Goal: Task Accomplishment & Management: Use online tool/utility

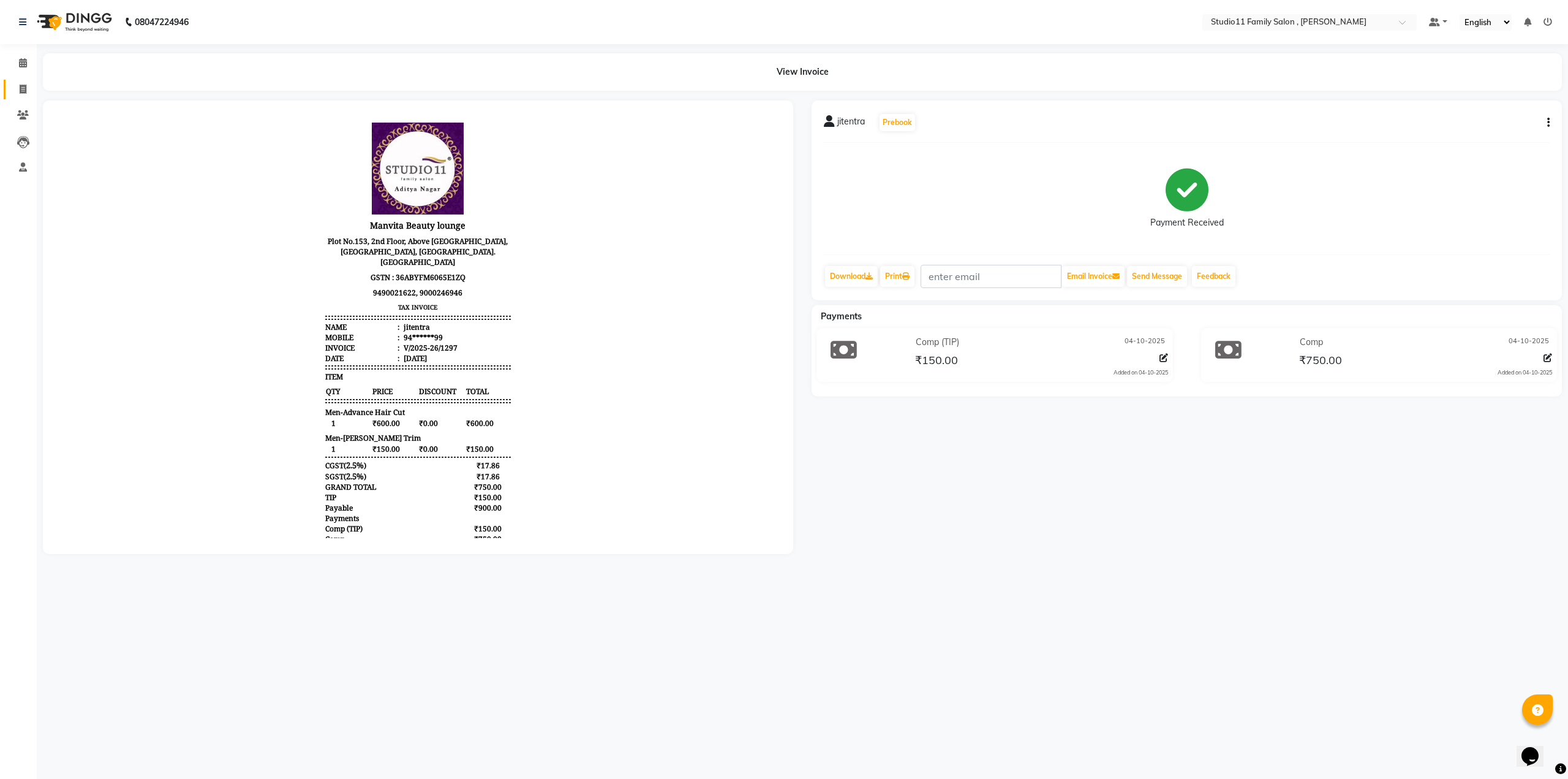
click at [25, 80] on link "Invoice" at bounding box center [19, 90] width 29 height 20
select select "service"
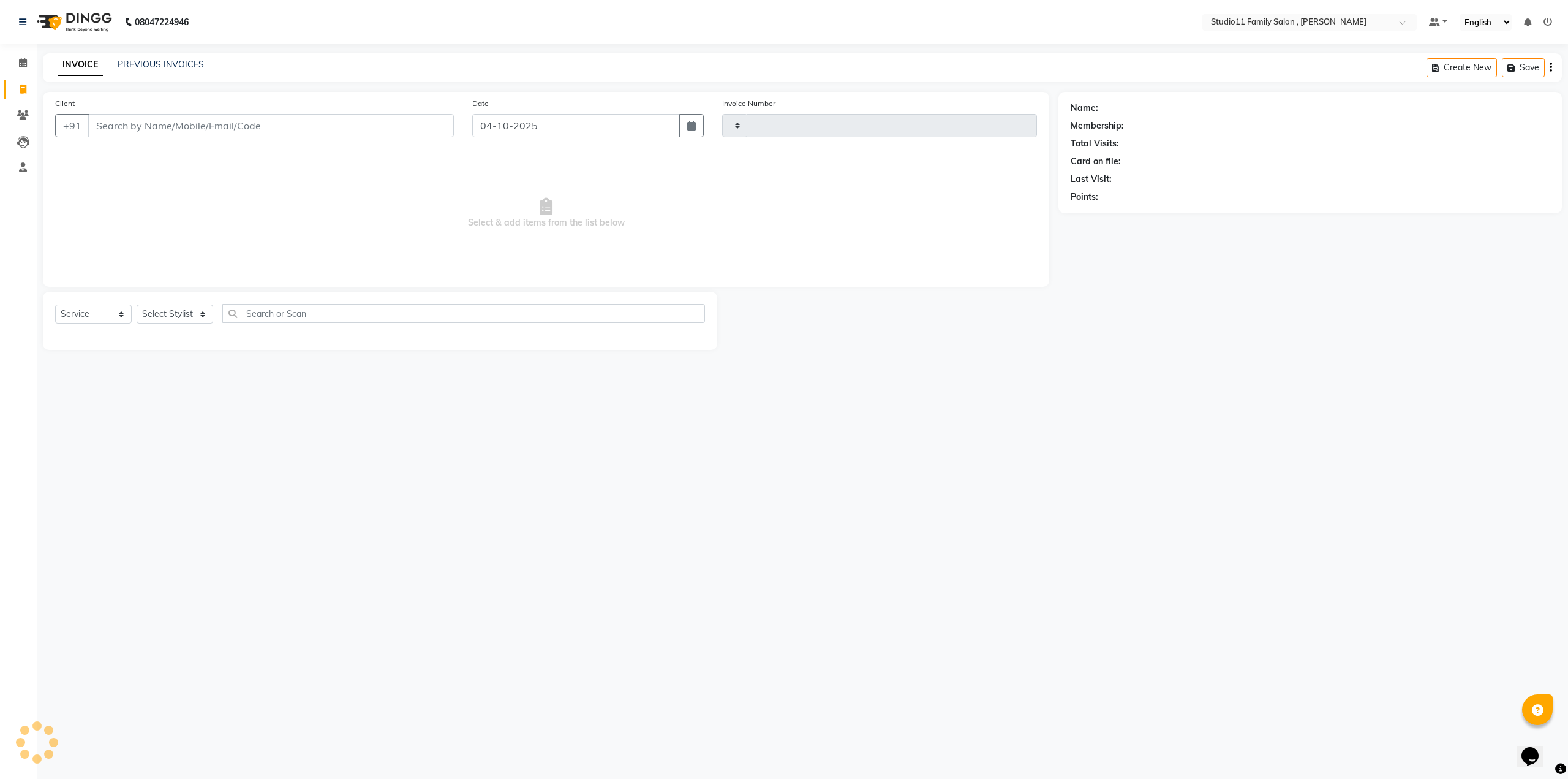
type input "1298"
select select "7303"
click at [169, 309] on select "Select Stylist Pranu [PERSON_NAME] [PERSON_NAME] [PERSON_NAME] [PERSON_NAME]" at bounding box center [175, 313] width 77 height 19
click at [137, 304] on select "Select Stylist Pranu [PERSON_NAME] [PERSON_NAME] [PERSON_NAME] [PERSON_NAME]" at bounding box center [175, 313] width 77 height 19
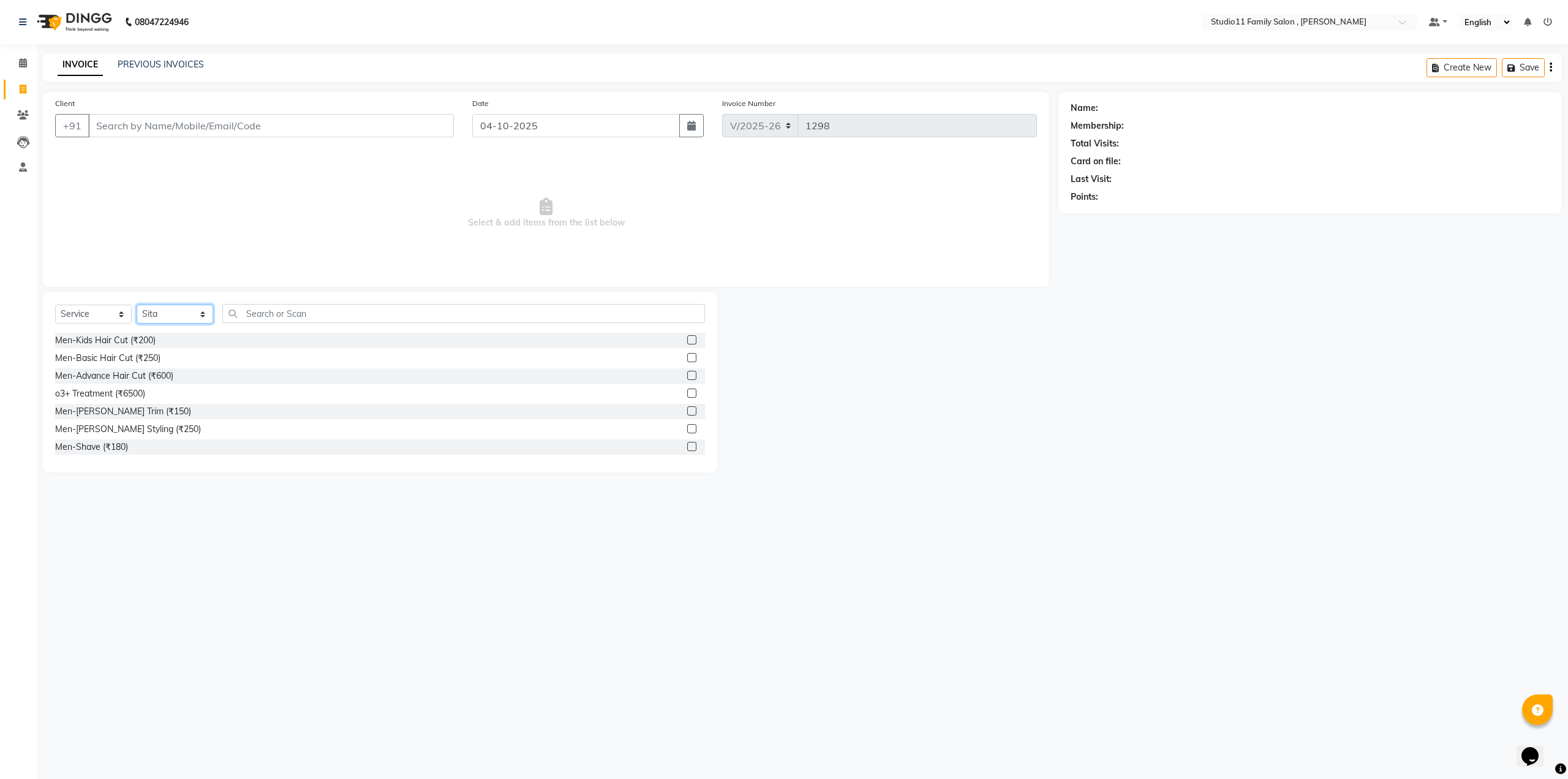
click at [208, 309] on select "Select Stylist Pranu [PERSON_NAME] [PERSON_NAME] [PERSON_NAME] [PERSON_NAME]" at bounding box center [175, 313] width 77 height 19
select select "62940"
click at [137, 304] on select "Select Stylist Pranu [PERSON_NAME] [PERSON_NAME] [PERSON_NAME] [PERSON_NAME]" at bounding box center [175, 313] width 77 height 19
click at [250, 311] on input "text" at bounding box center [464, 313] width 483 height 19
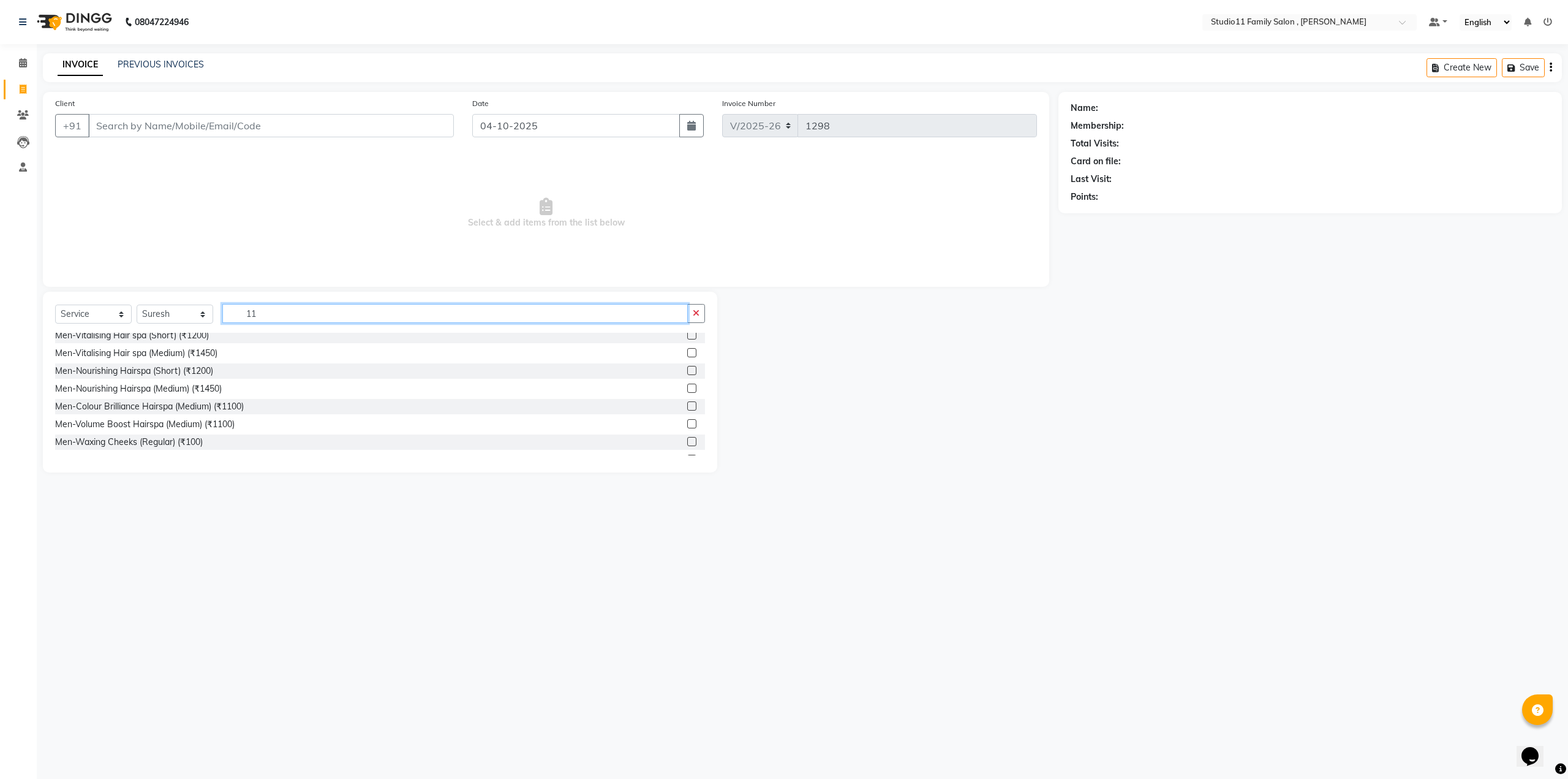
scroll to position [0, 0]
type input "1100"
click at [687, 395] on label at bounding box center [691, 392] width 9 height 9
click at [687, 395] on input "checkbox" at bounding box center [691, 394] width 8 height 8
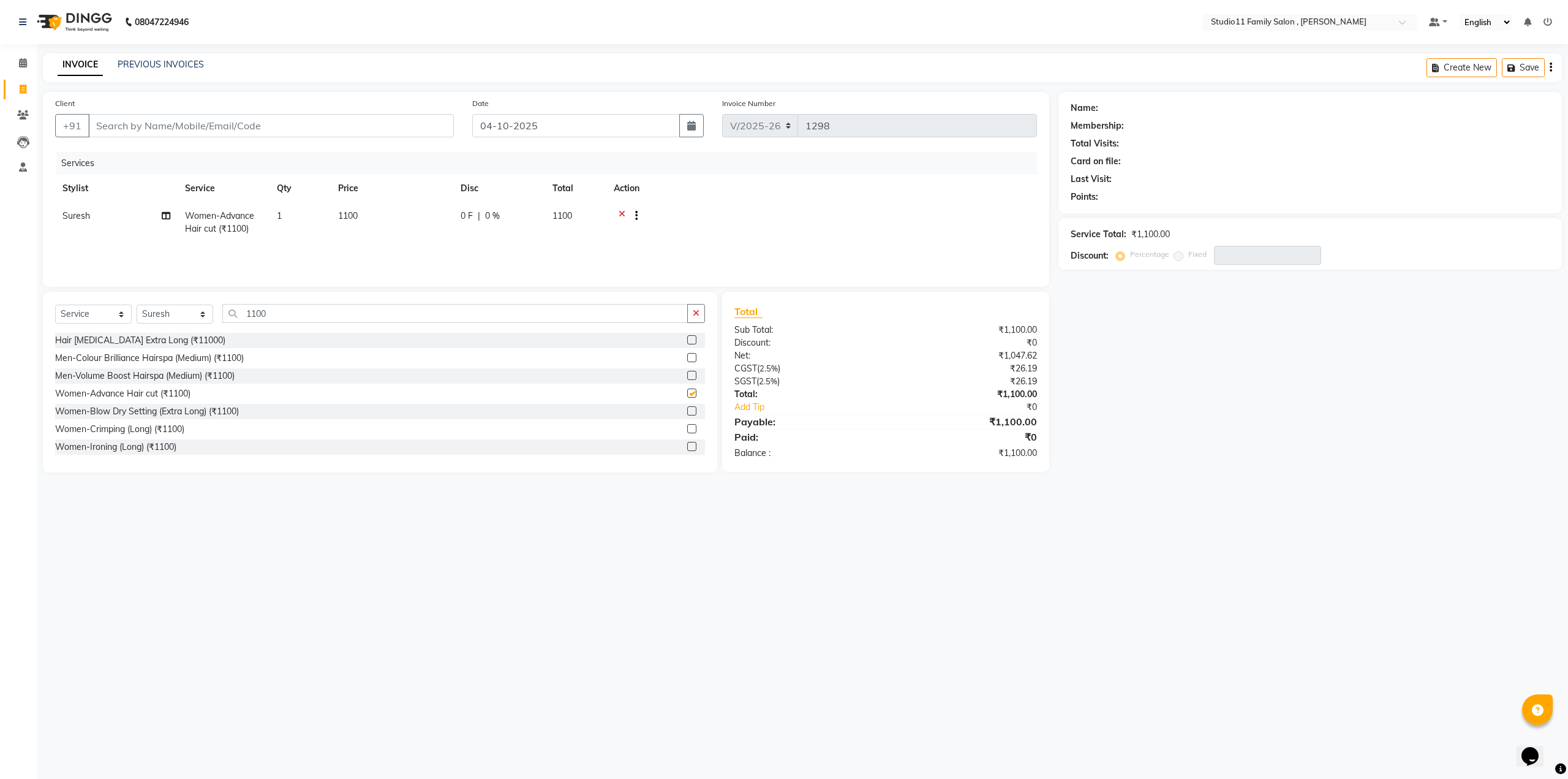
checkbox input "false"
click at [241, 124] on input "Client" at bounding box center [271, 126] width 365 height 24
type input "8"
type input "0"
click at [213, 147] on button "[PERSON_NAME] 80******74" at bounding box center [168, 154] width 161 height 20
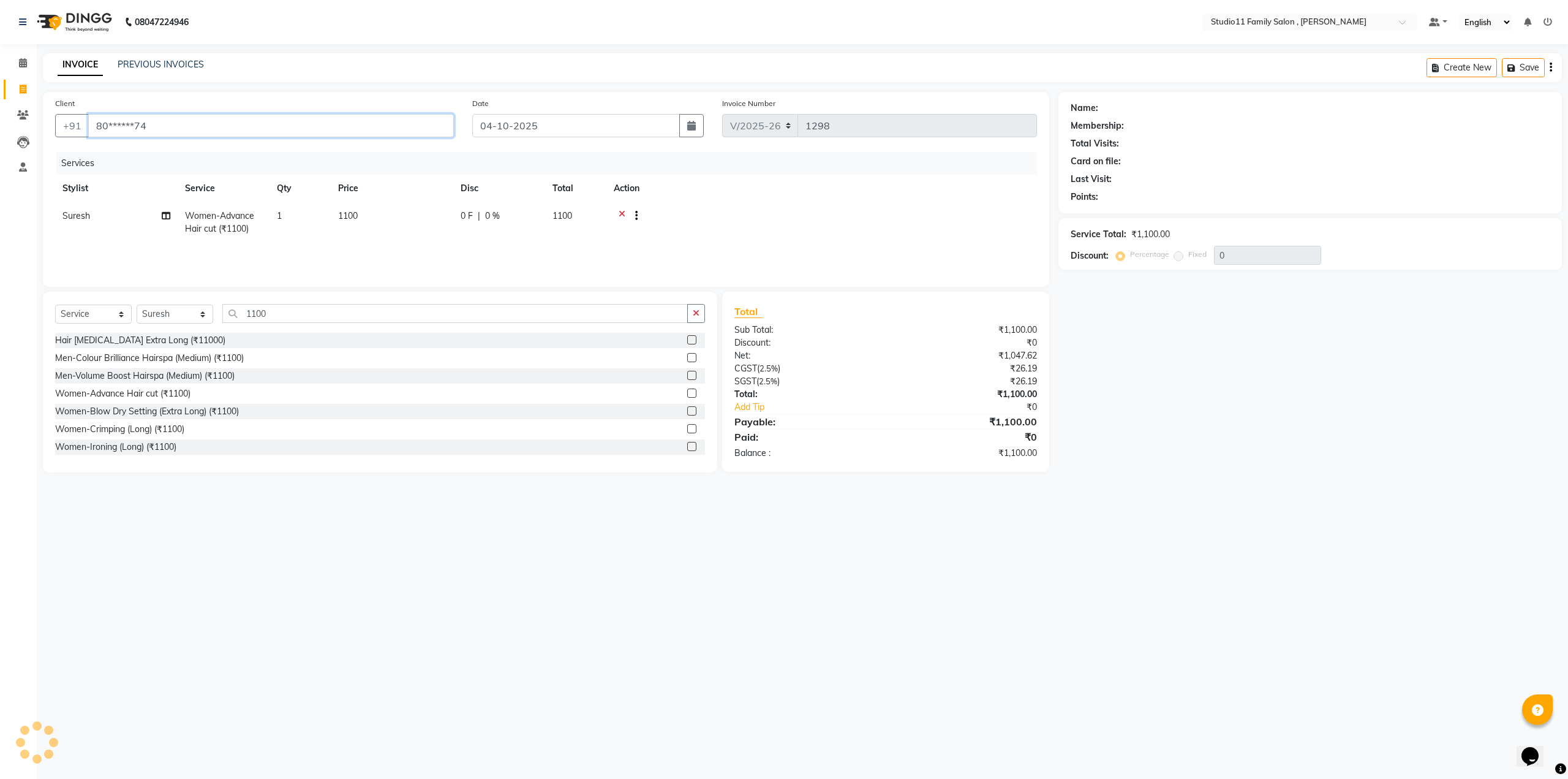
type input "80******74"
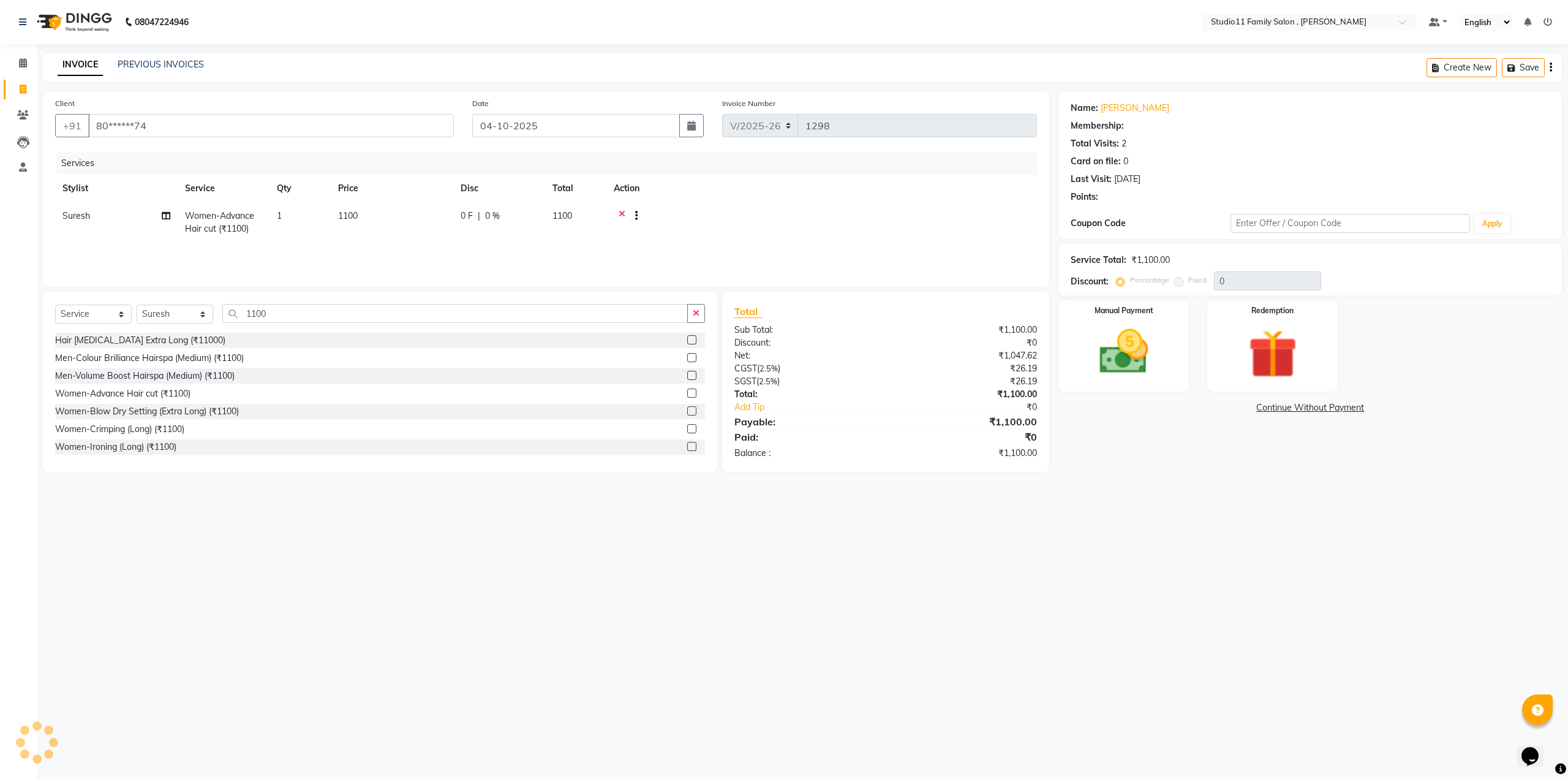
select select "1: Object"
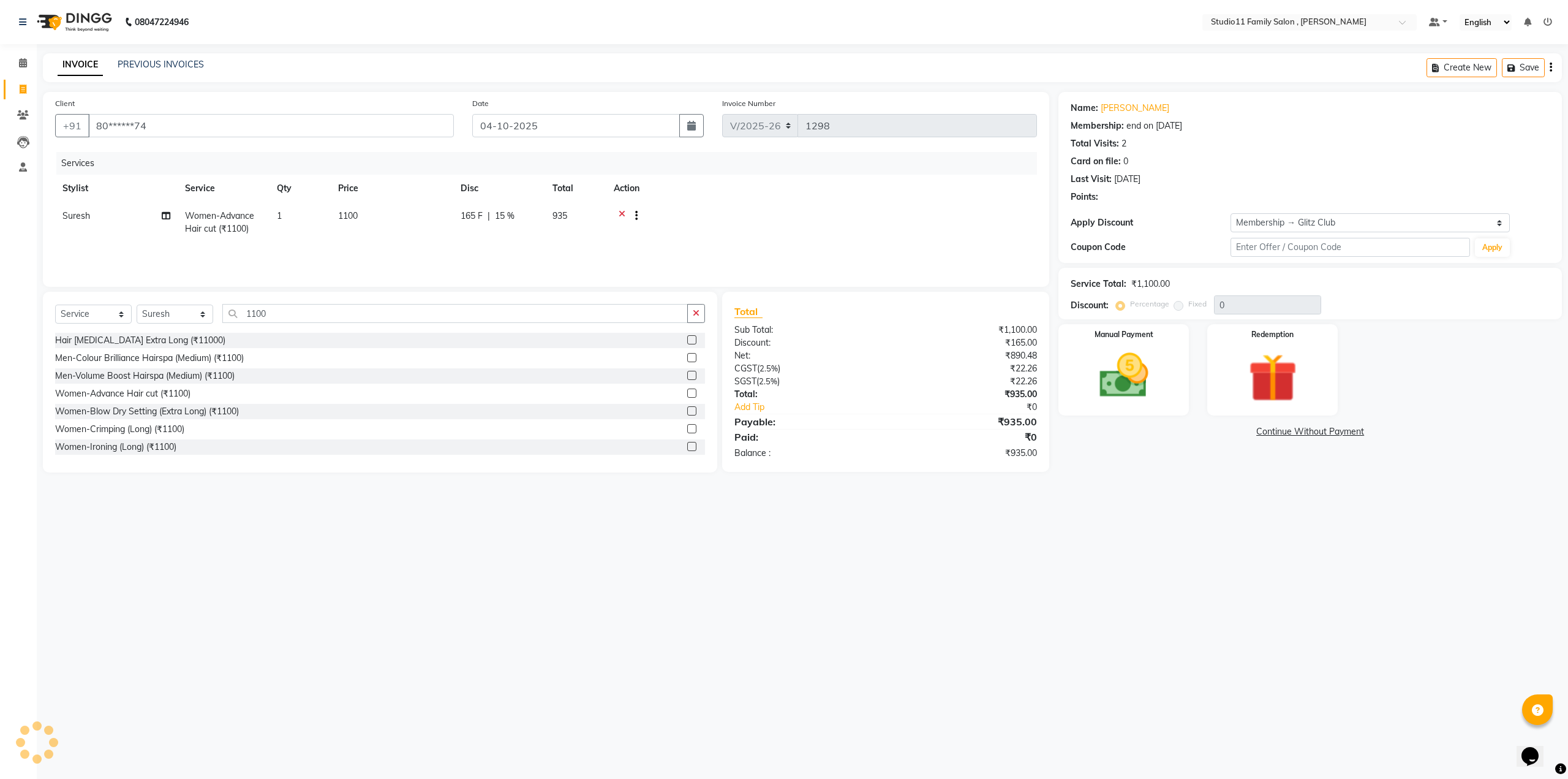
type input "15"
click at [1121, 392] on img at bounding box center [1123, 376] width 82 height 59
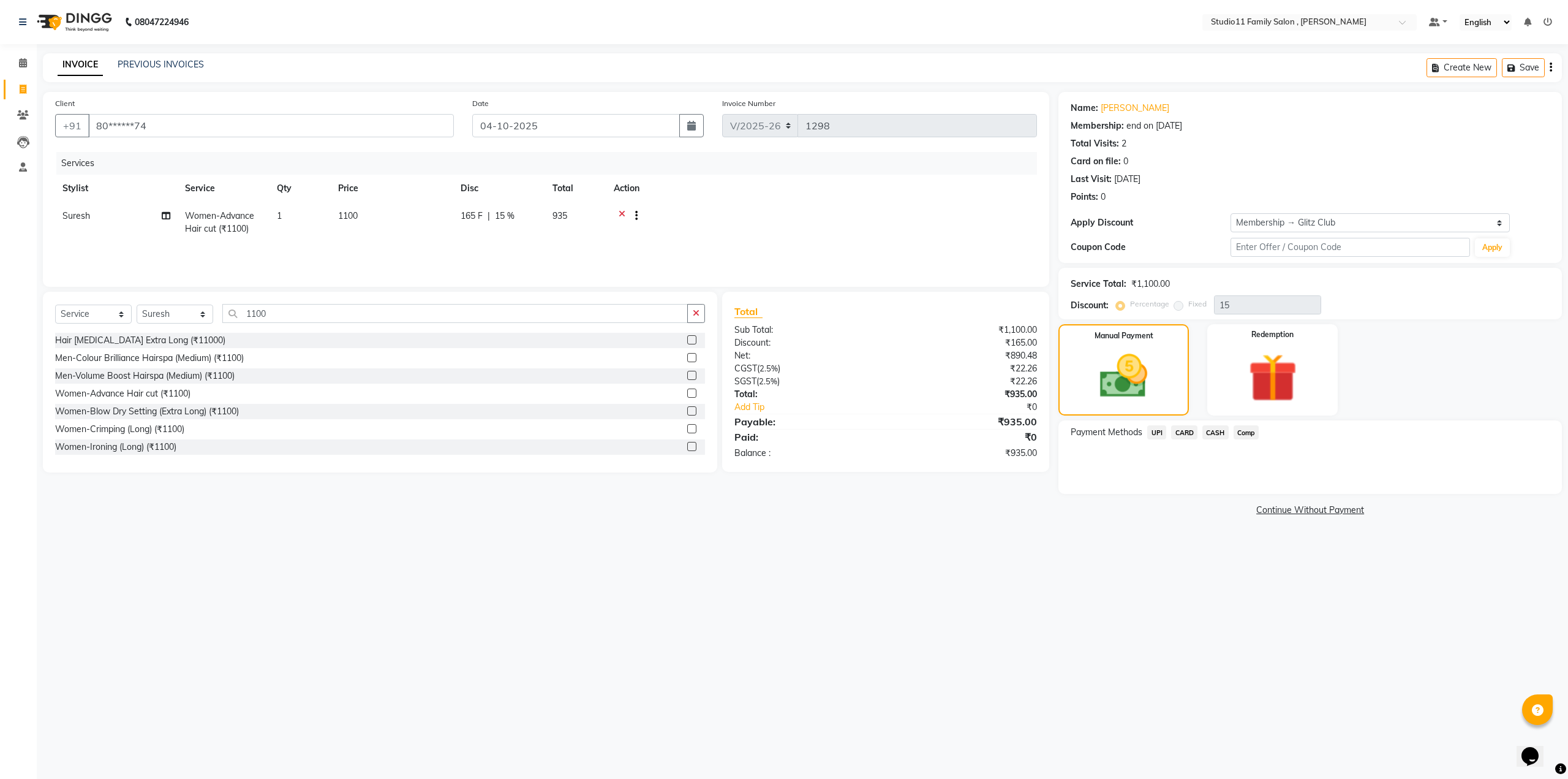
click at [1242, 436] on span "Comp" at bounding box center [1247, 432] width 26 height 14
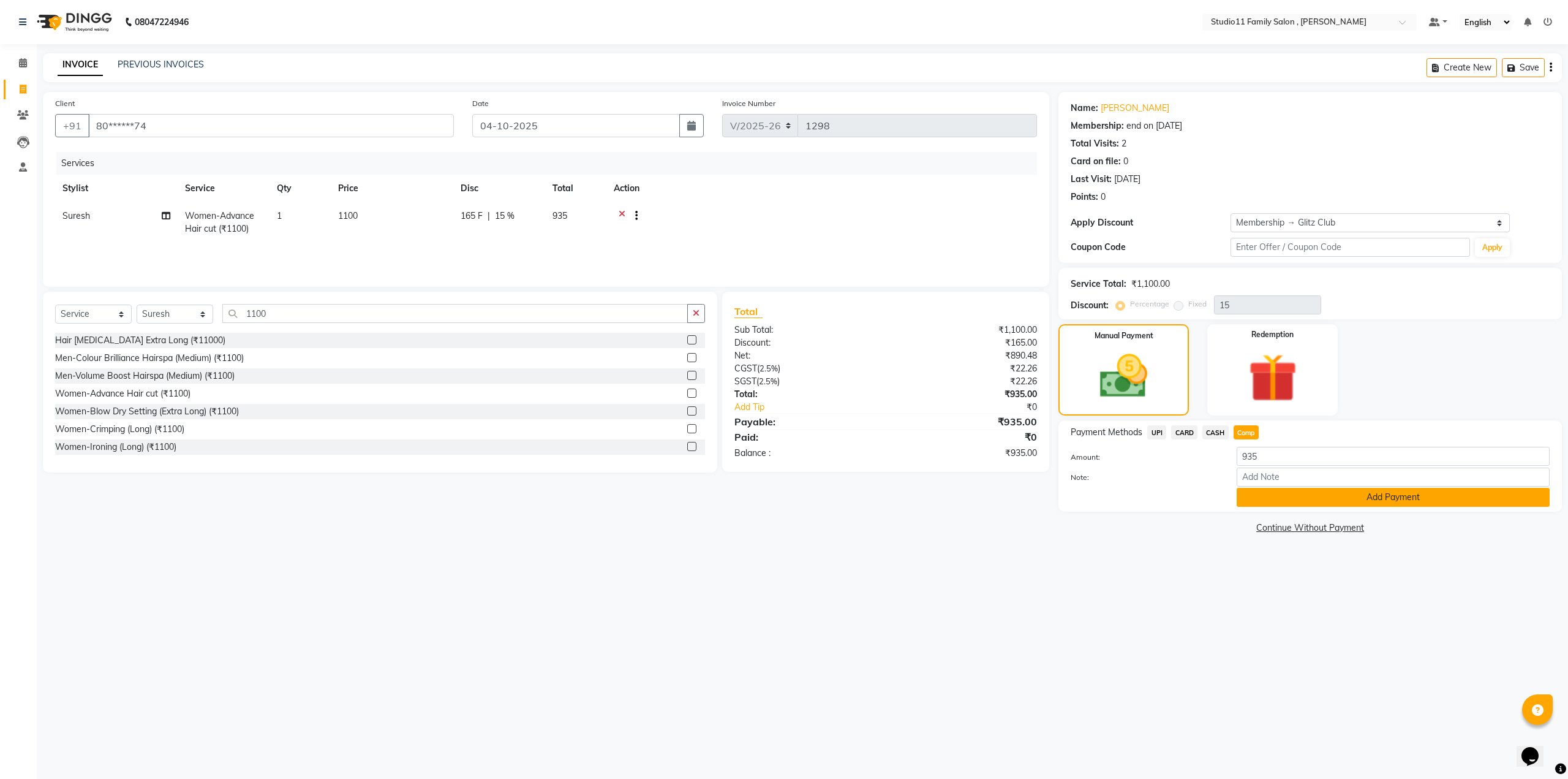
click at [1248, 496] on button "Add Payment" at bounding box center [1394, 497] width 313 height 19
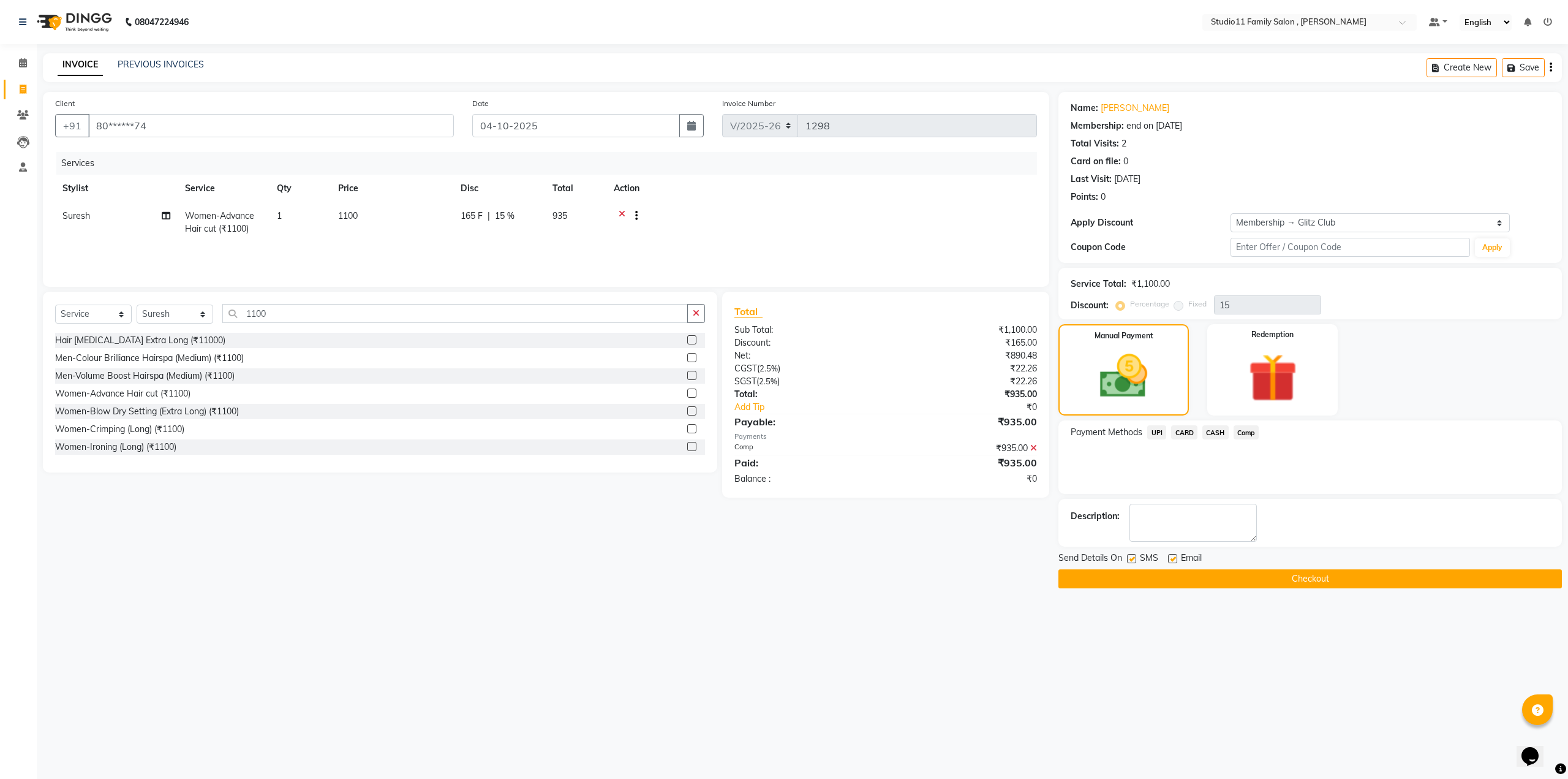
click at [1134, 574] on button "Checkout" at bounding box center [1310, 578] width 503 height 19
